Goal: Task Accomplishment & Management: Manage account settings

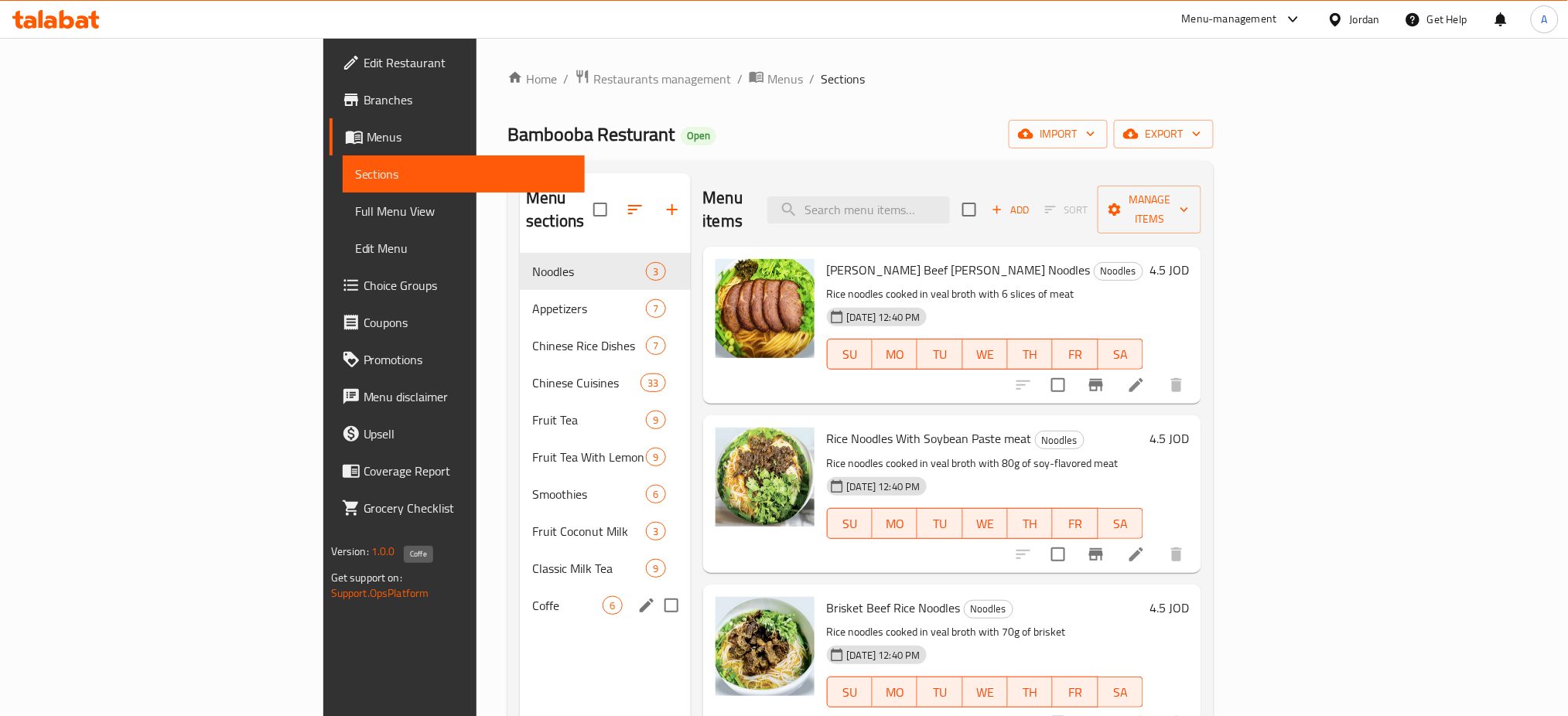
click at [532, 596] on span "Coffe" at bounding box center [567, 605] width 70 height 18
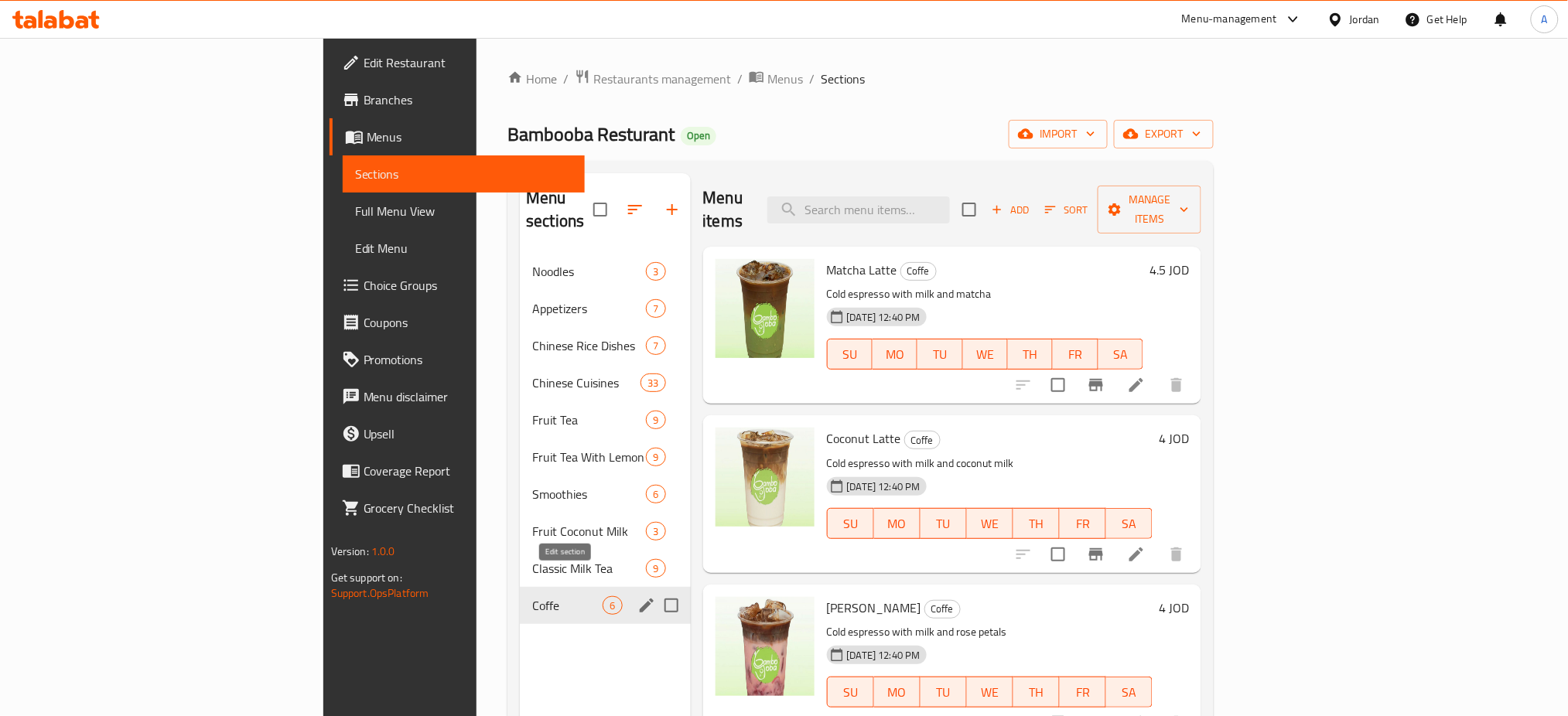
click at [637, 596] on icon "edit" at bounding box center [646, 605] width 18 height 18
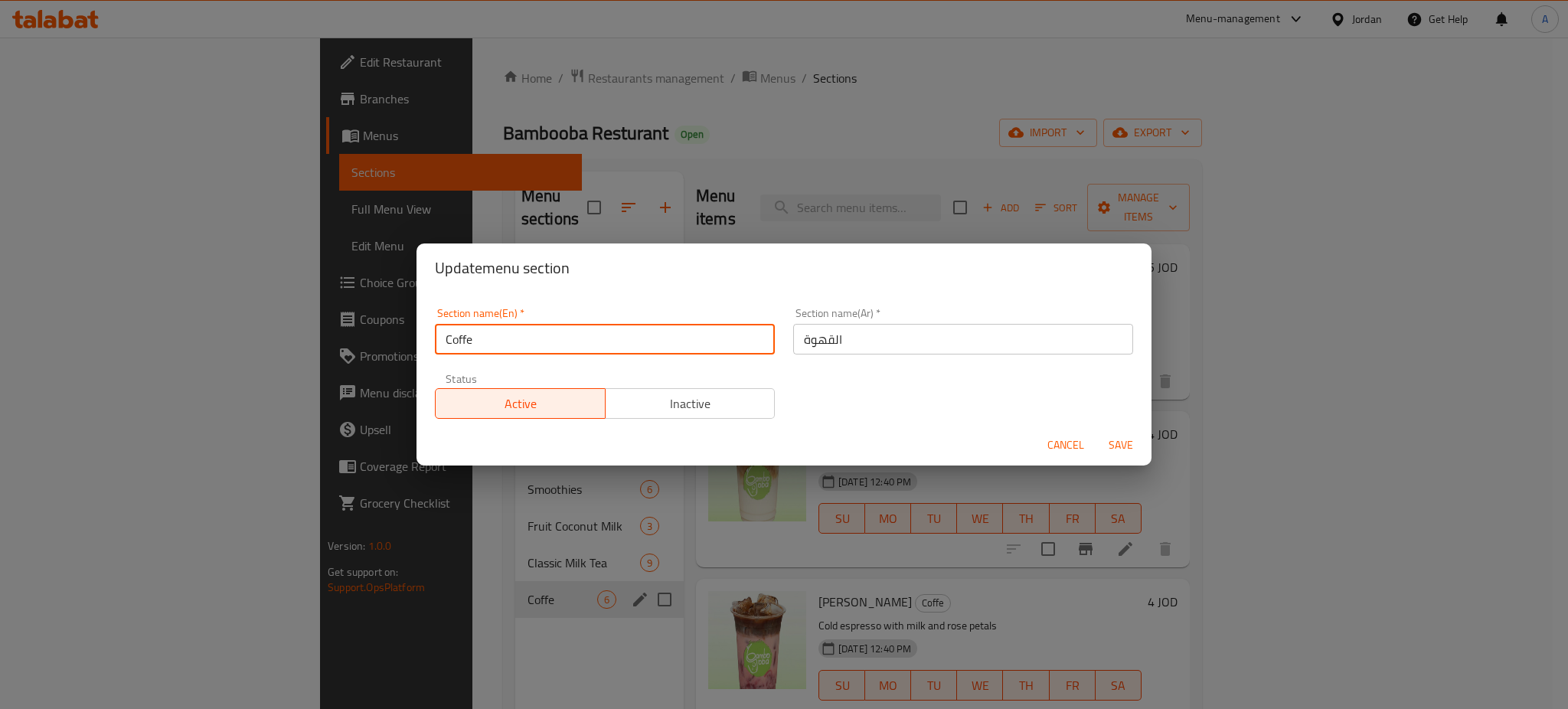
click at [533, 323] on input "Coffe" at bounding box center [605, 338] width 340 height 30
type input "Coffee"
click at [1115, 437] on span "Save" at bounding box center [1120, 444] width 37 height 19
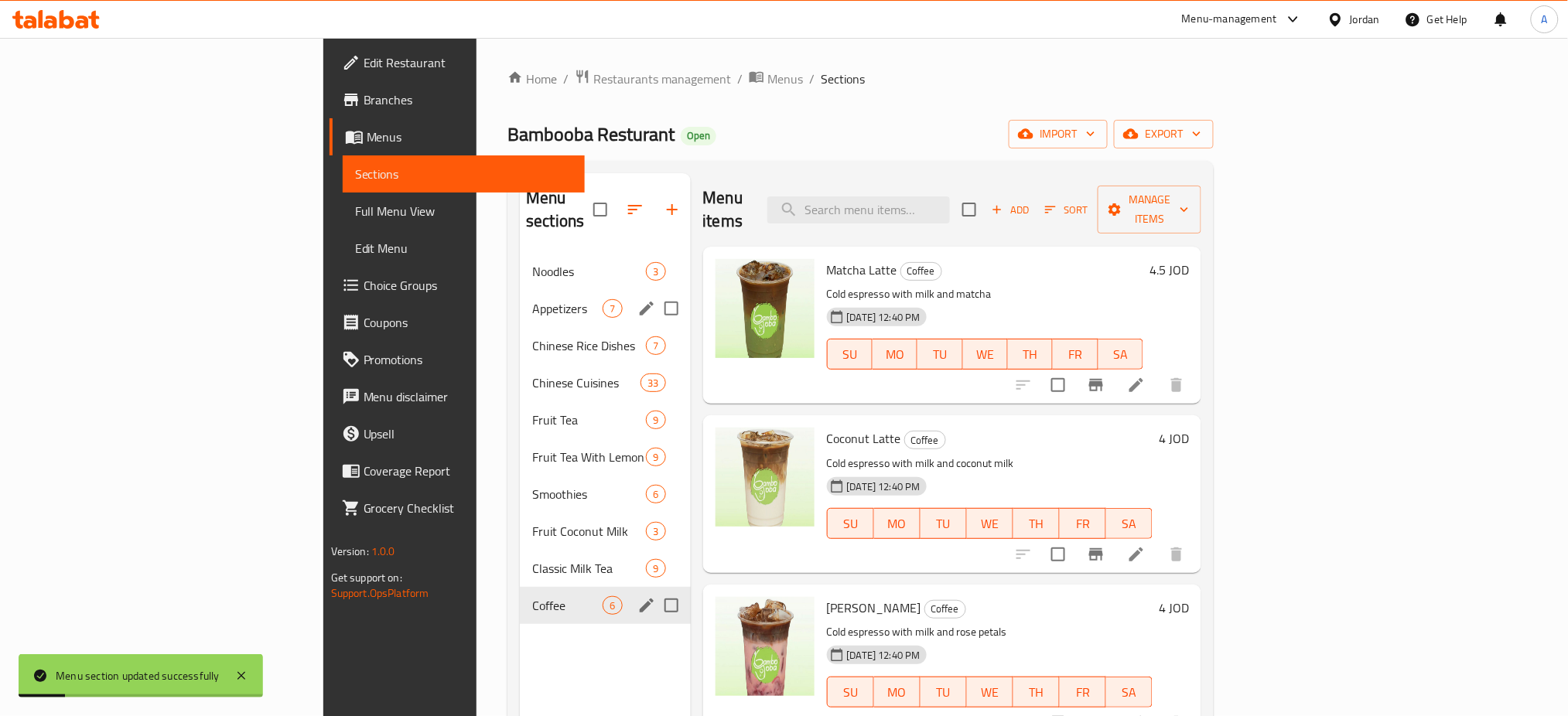
click at [532, 299] on span "Appetizers" at bounding box center [567, 309] width 70 height 18
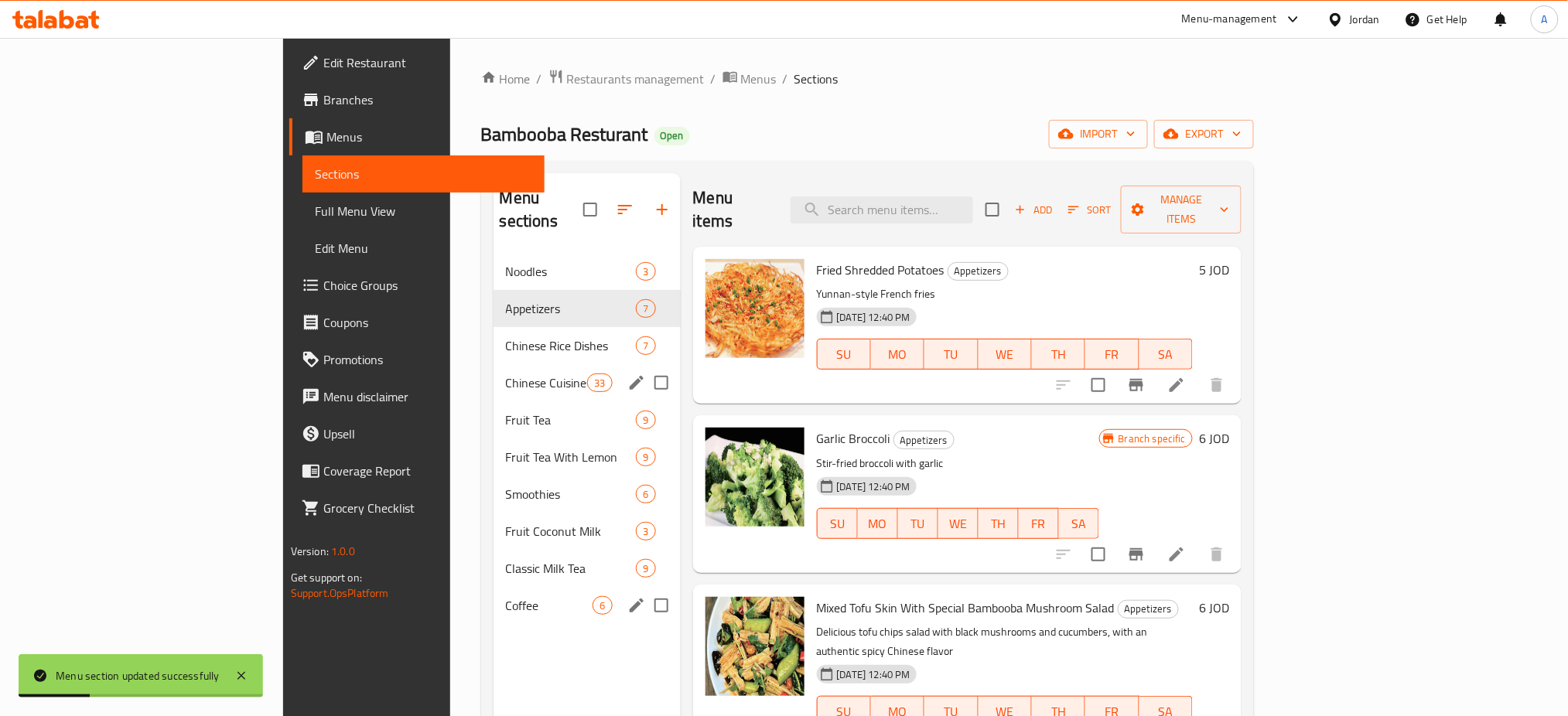
click at [494, 364] on div "Chinese Cuisines 33" at bounding box center [587, 382] width 187 height 37
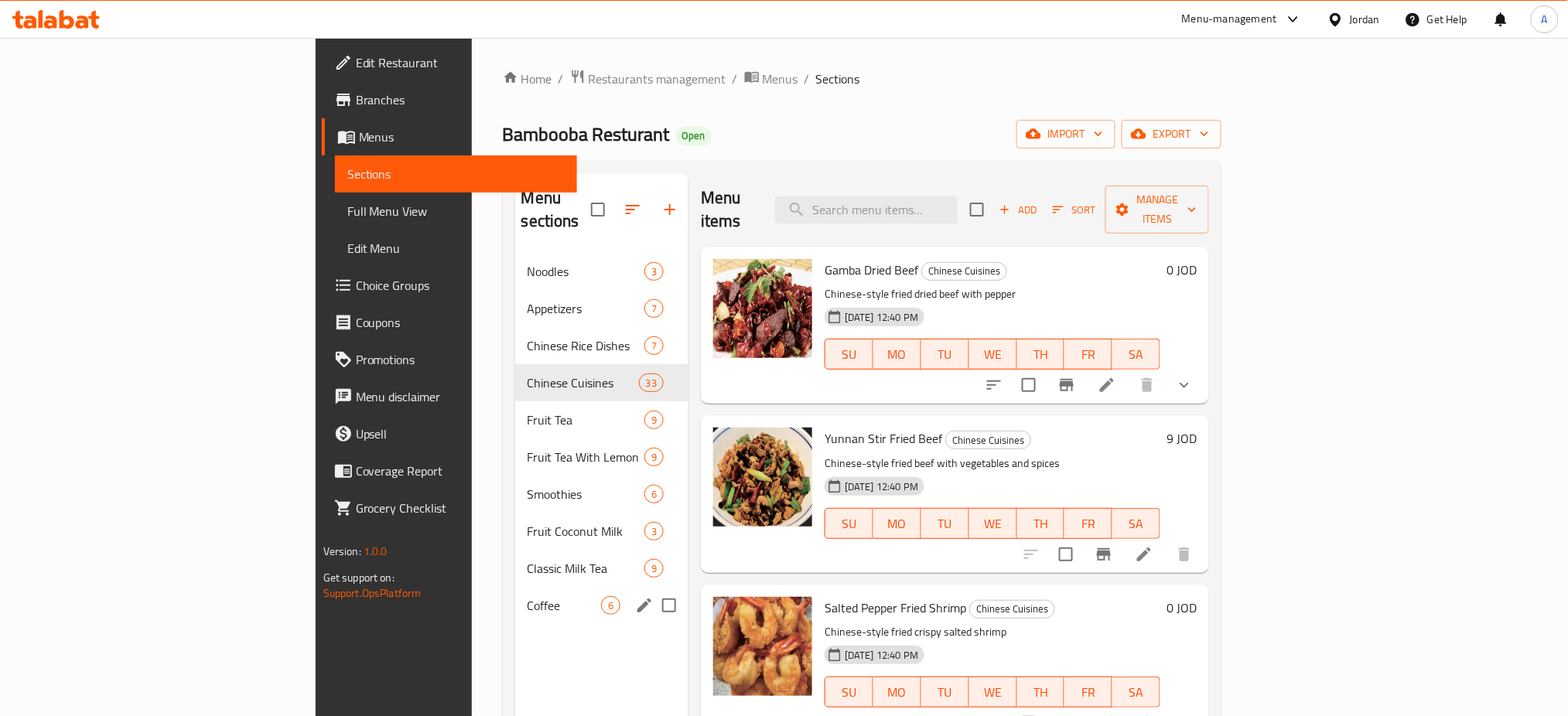
click at [1216, 25] on div "Menu-management" at bounding box center [1229, 19] width 95 height 18
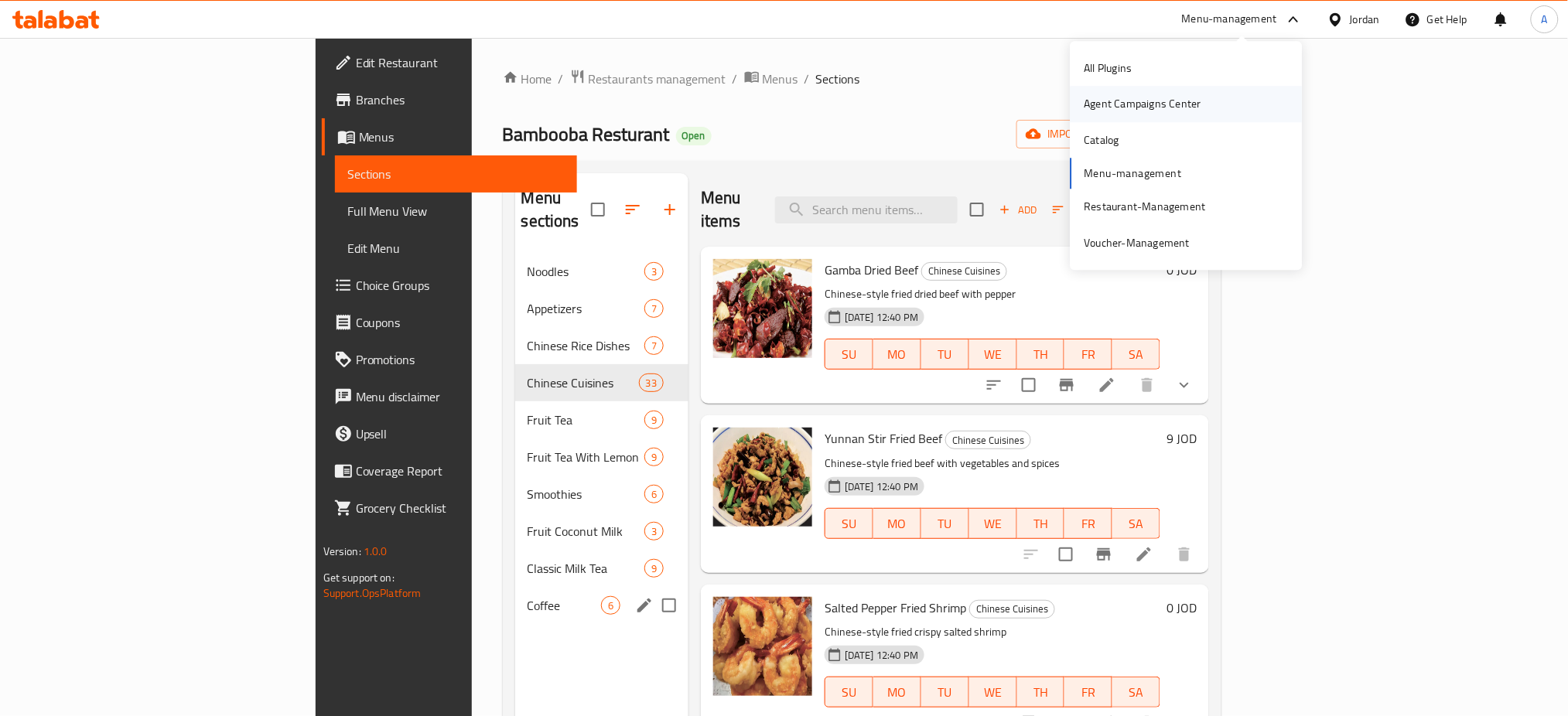
click at [1197, 97] on div "Agent Campaigns Center" at bounding box center [1143, 104] width 117 height 17
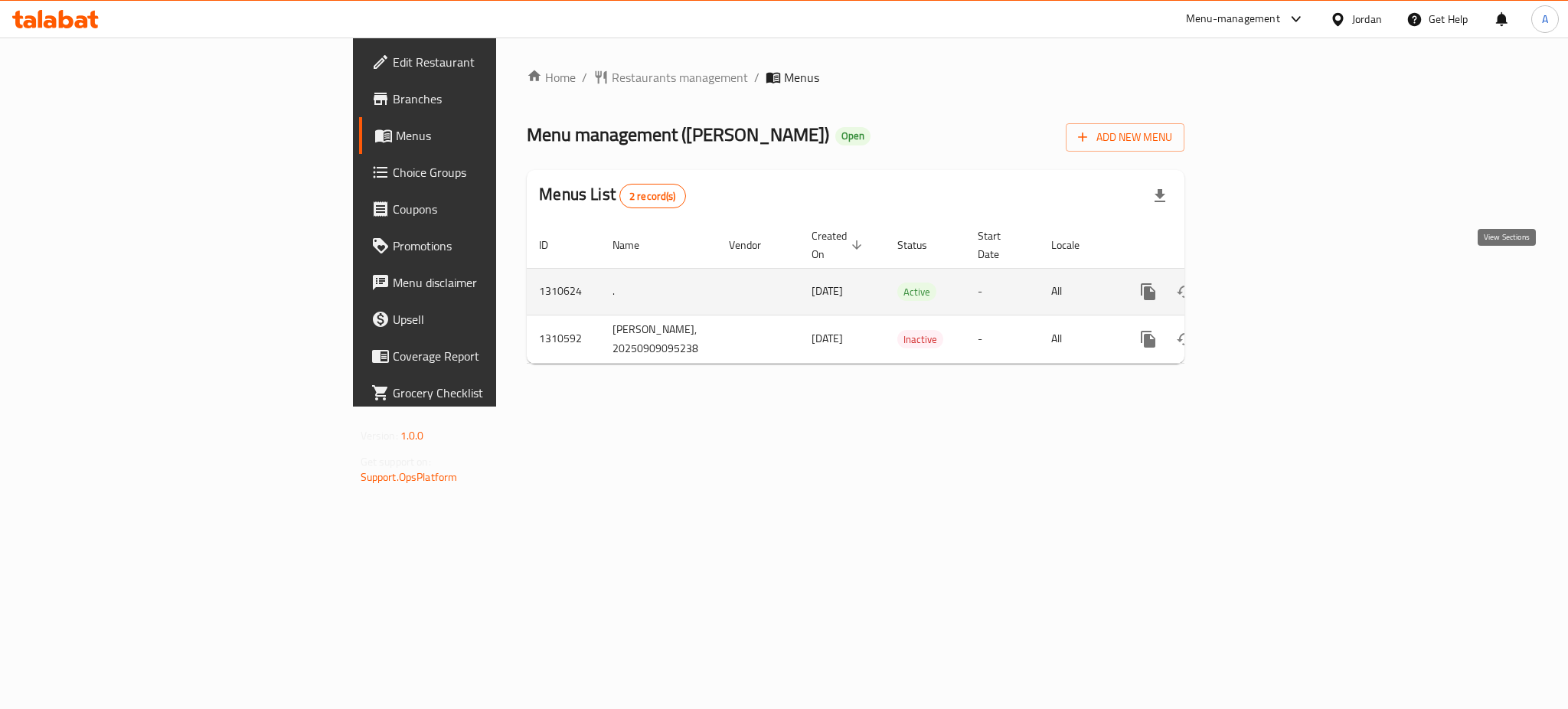
click at [1268, 283] on icon "enhanced table" at bounding box center [1258, 292] width 18 height 18
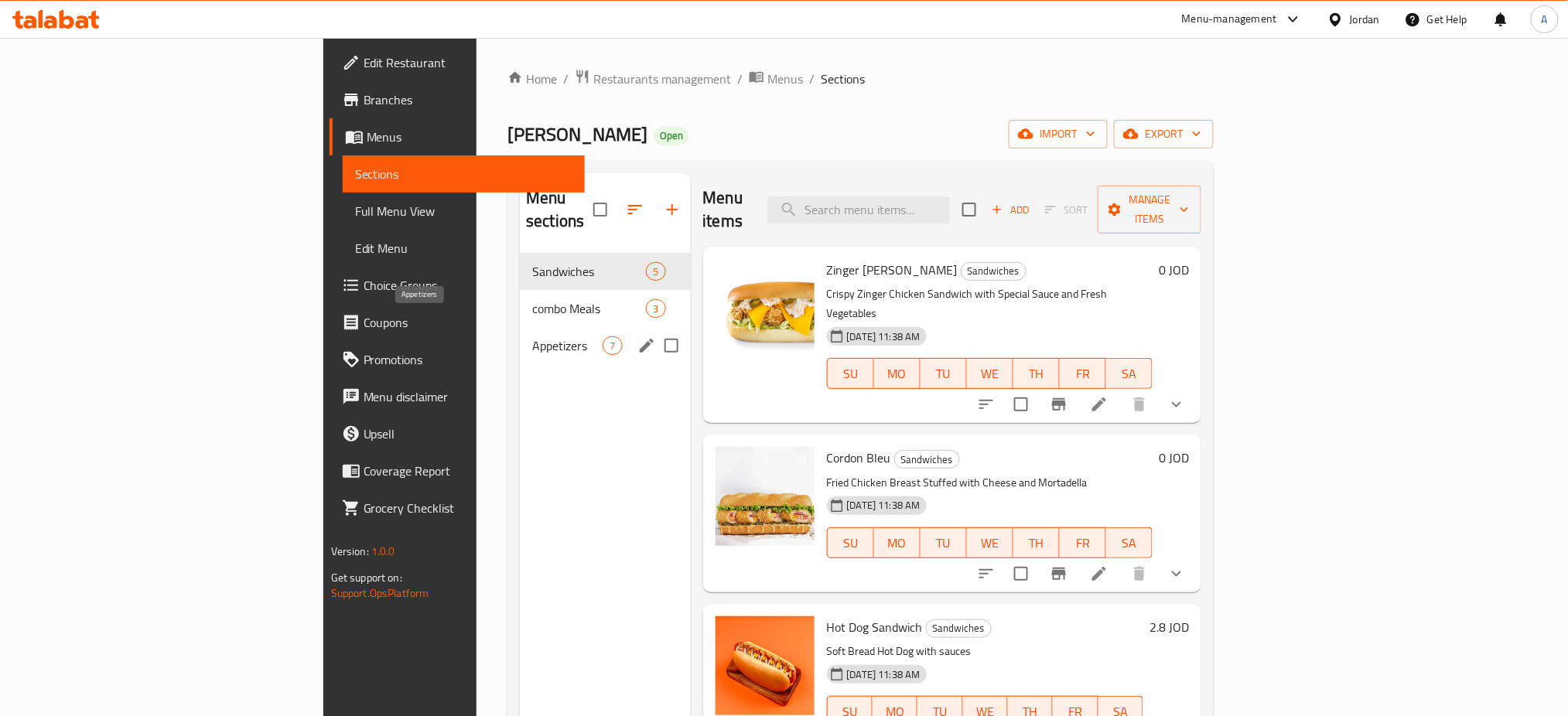
click at [520, 299] on div "combo Meals 3" at bounding box center [605, 308] width 170 height 37
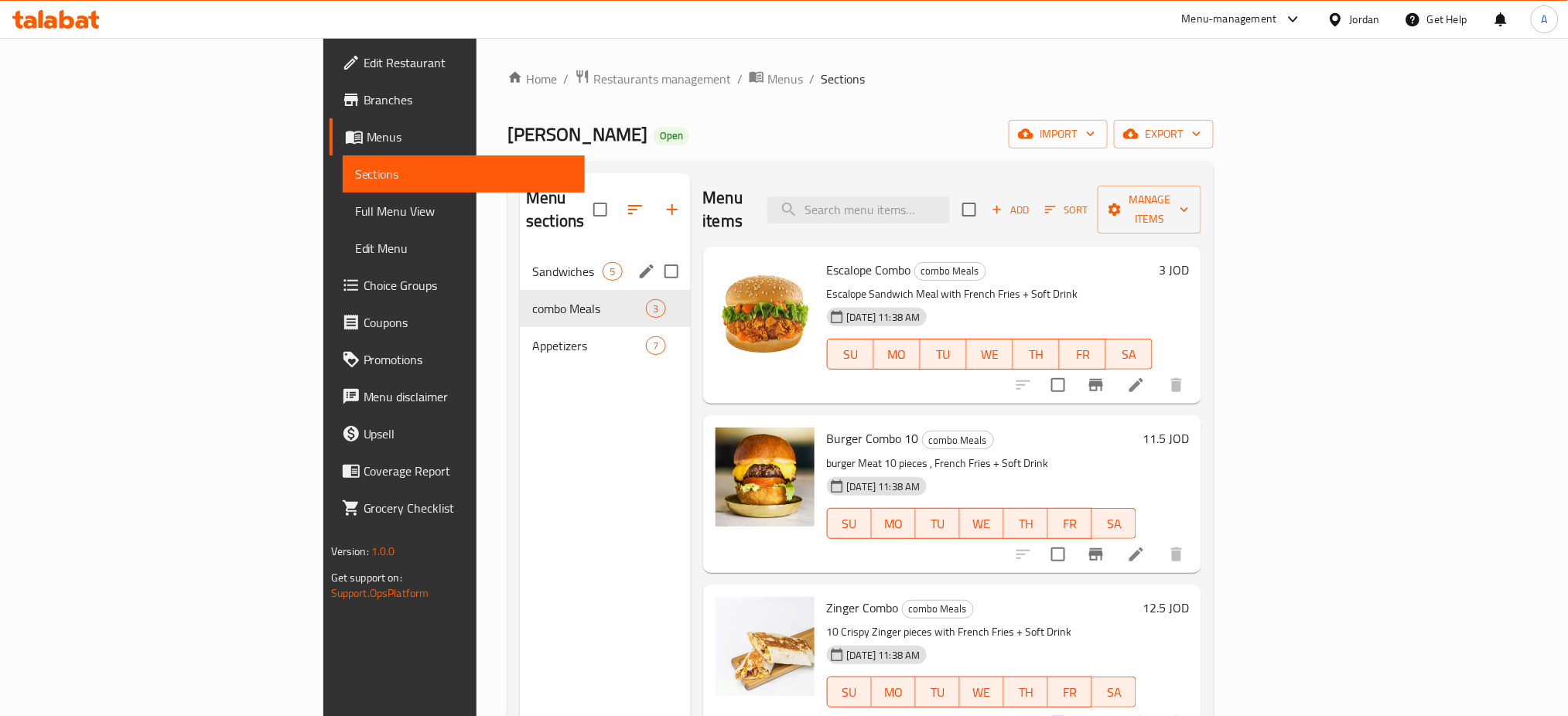
click at [532, 262] on span "Sandwiches" at bounding box center [567, 271] width 70 height 18
